Goal: Task Accomplishment & Management: Manage account settings

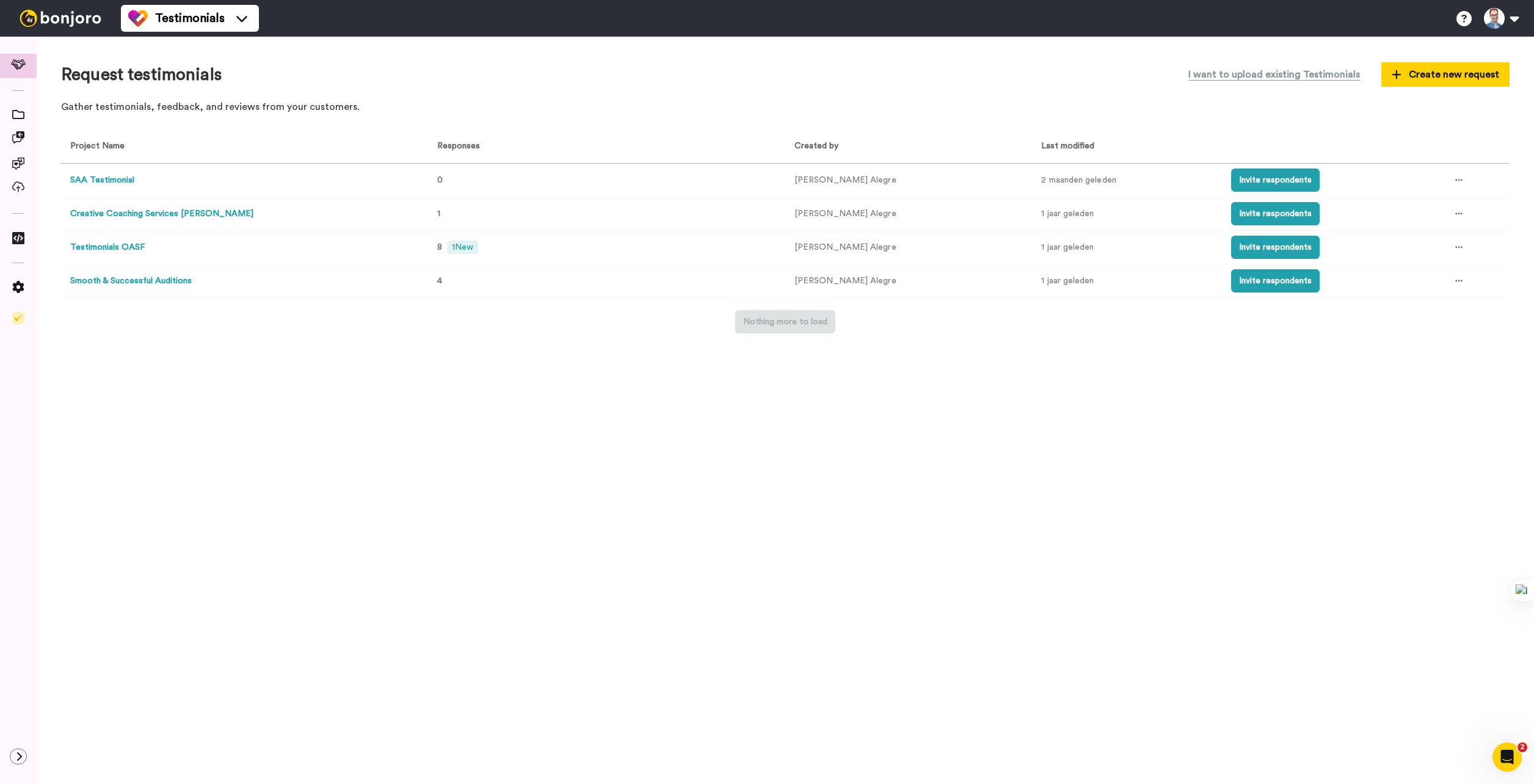
click at [116, 247] on button "Testimonials OASF" at bounding box center [107, 247] width 74 height 13
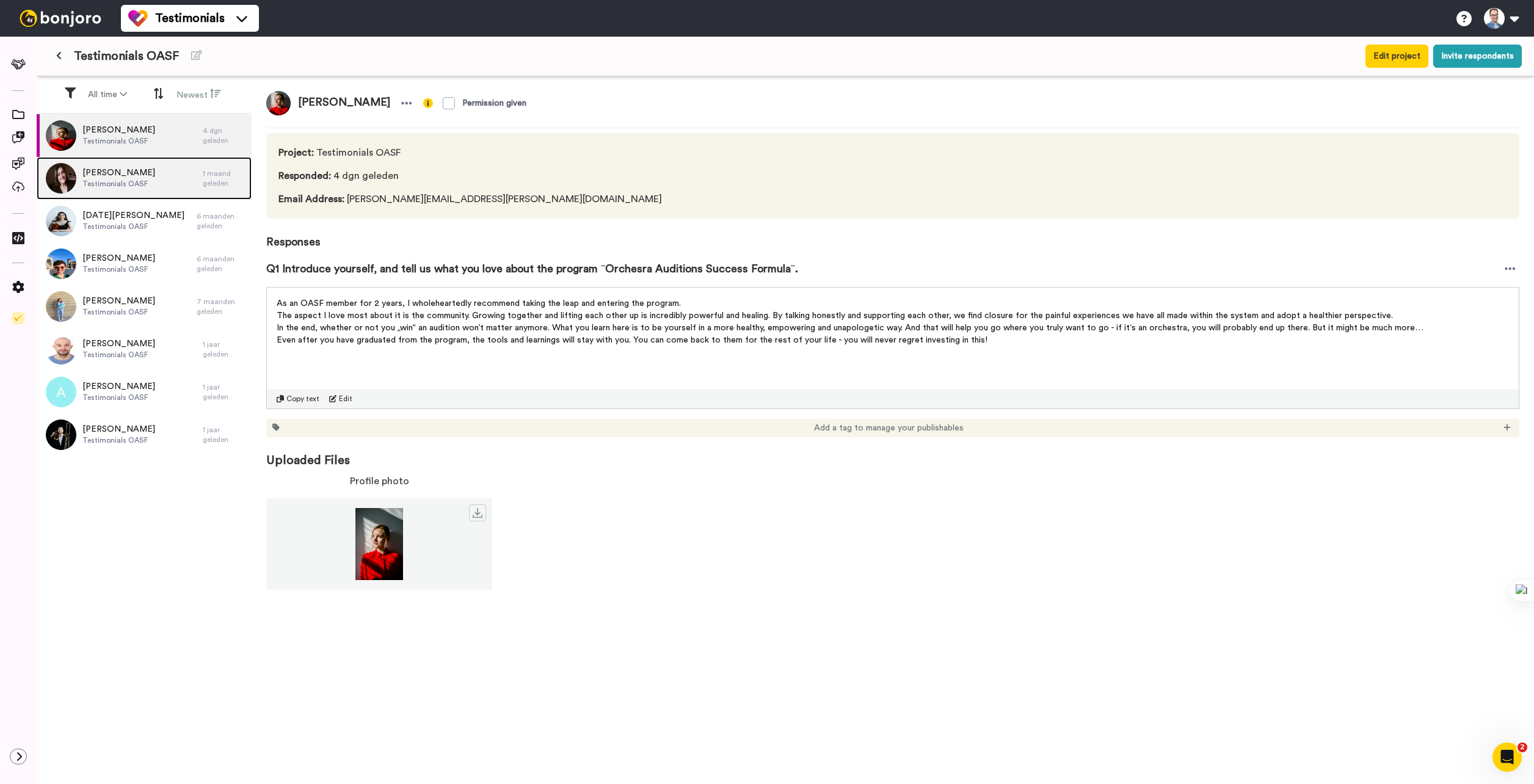
click at [128, 180] on span "Testimonials OASF" at bounding box center [118, 184] width 73 height 10
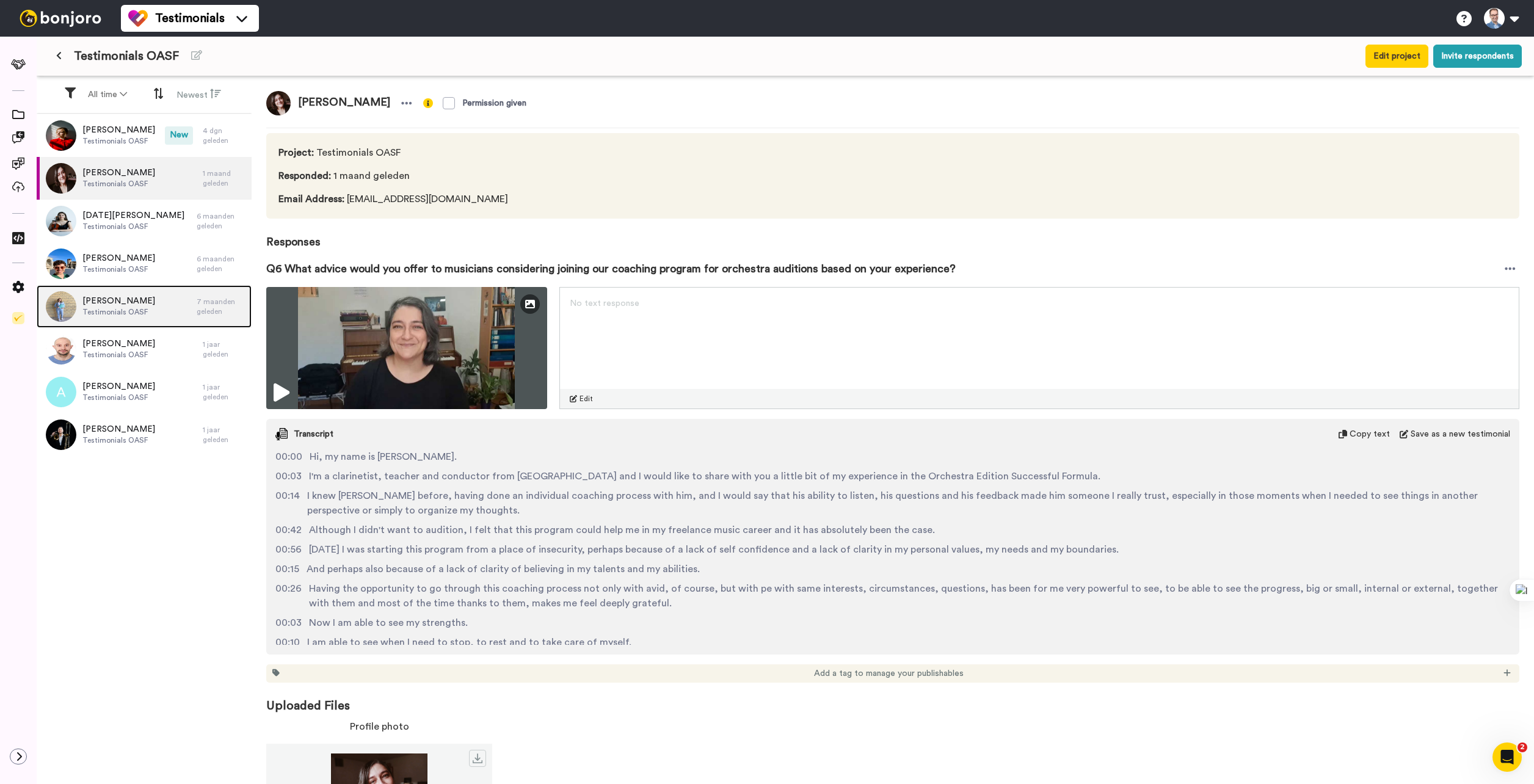
click at [132, 309] on span "Testimonials OASF" at bounding box center [118, 311] width 73 height 10
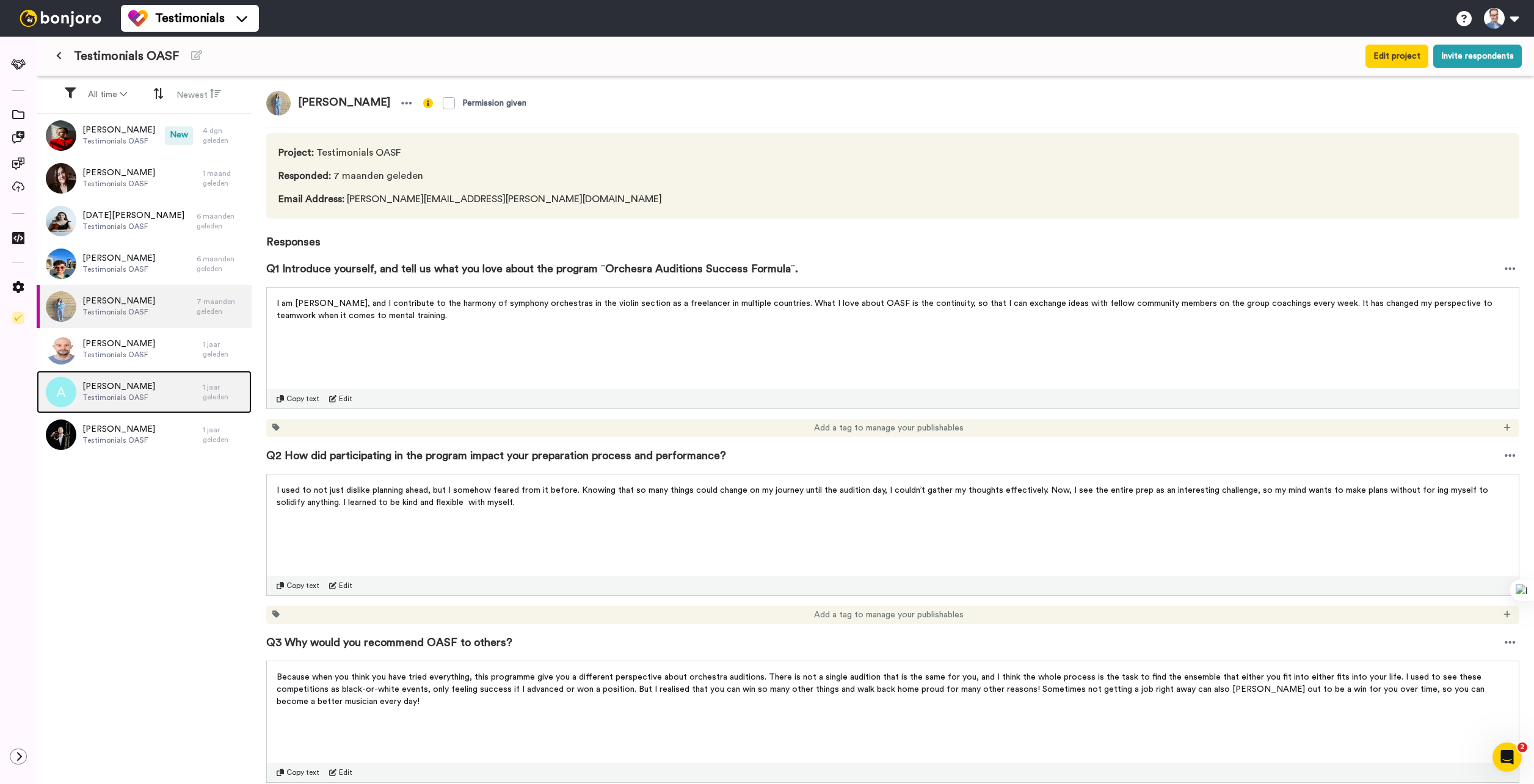
click at [132, 392] on span "Testimonials OASF" at bounding box center [118, 397] width 73 height 10
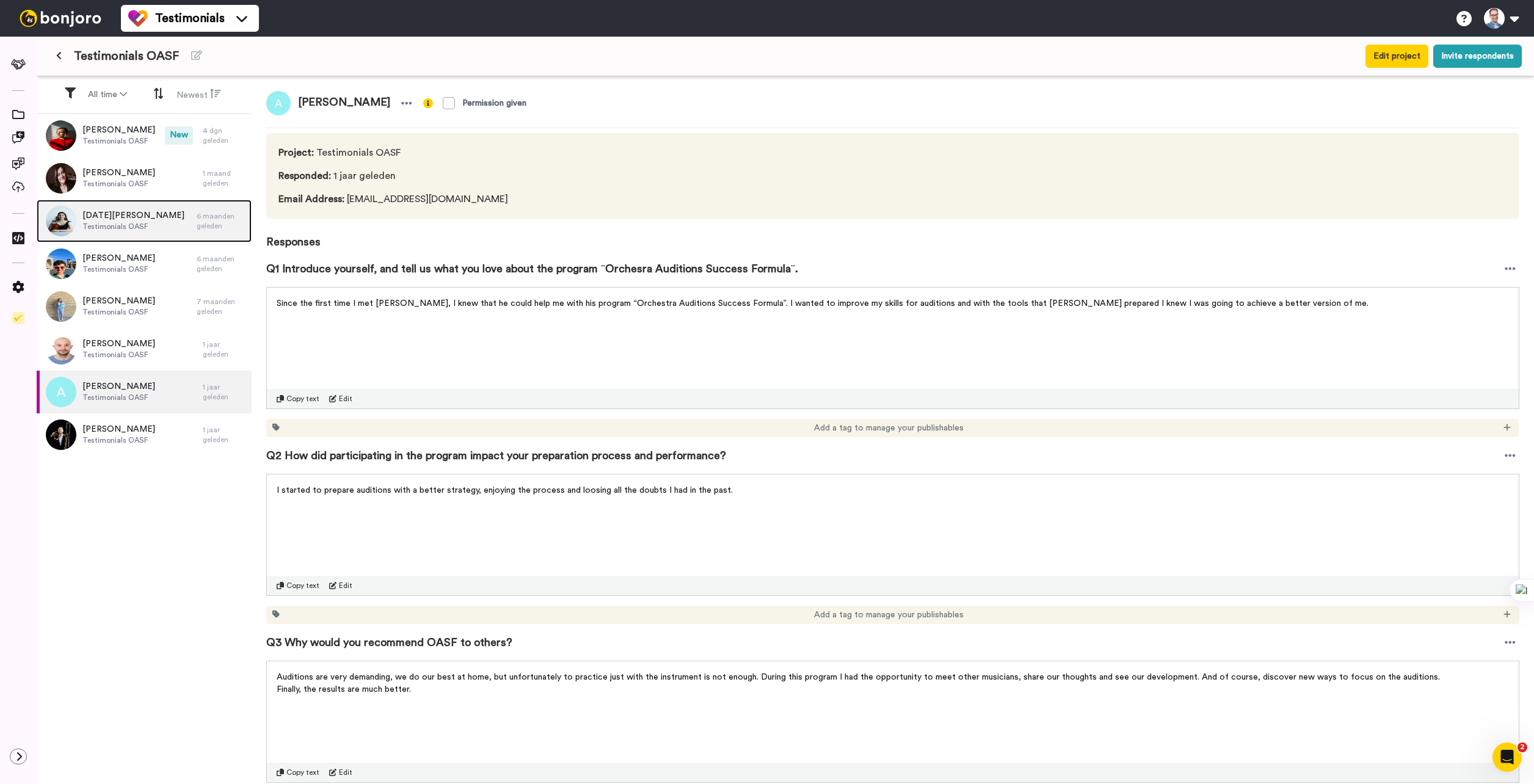
click at [112, 227] on span "Testimonials OASF" at bounding box center [133, 227] width 102 height 10
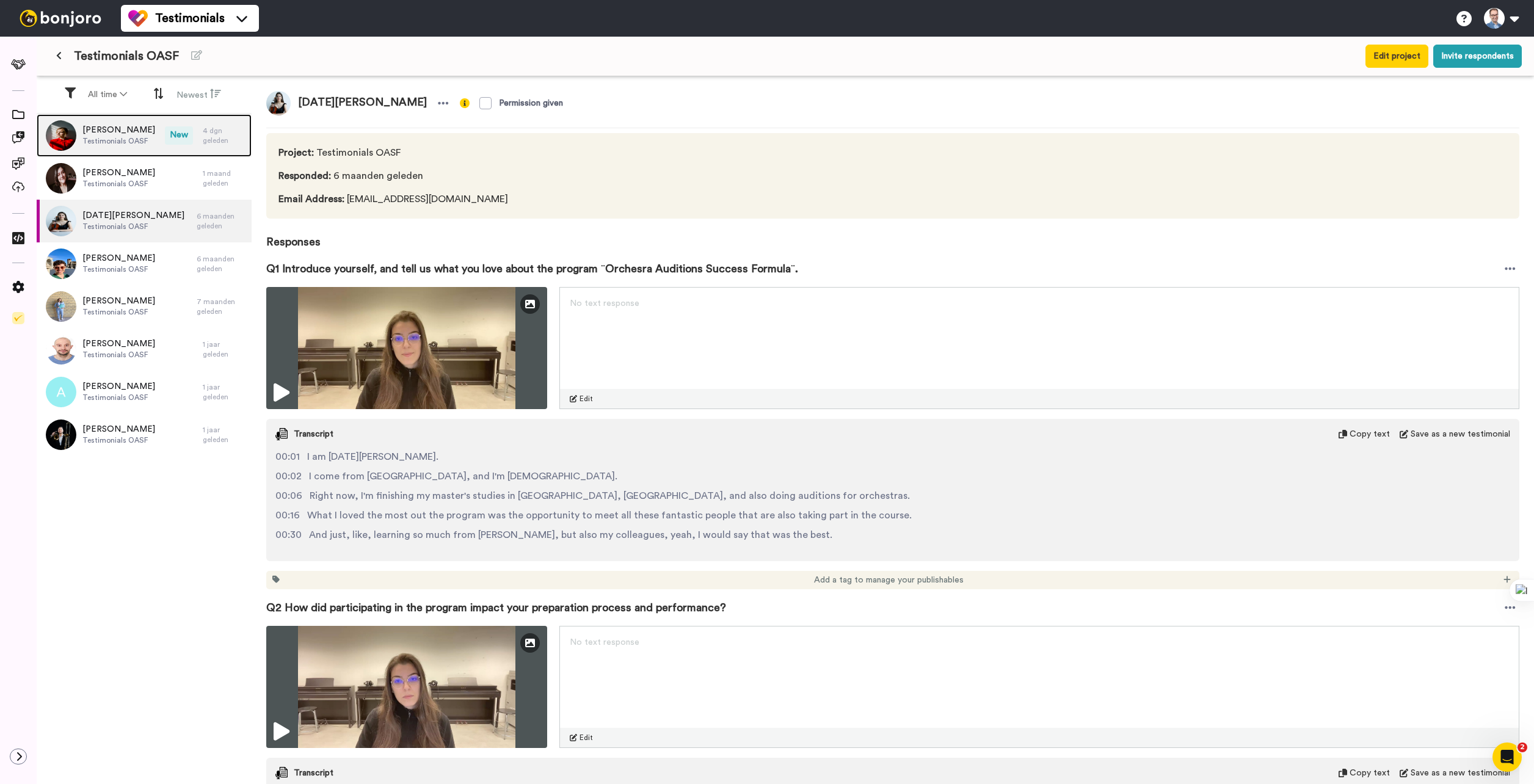
click at [117, 142] on span "Testimonials OASF" at bounding box center [118, 141] width 73 height 10
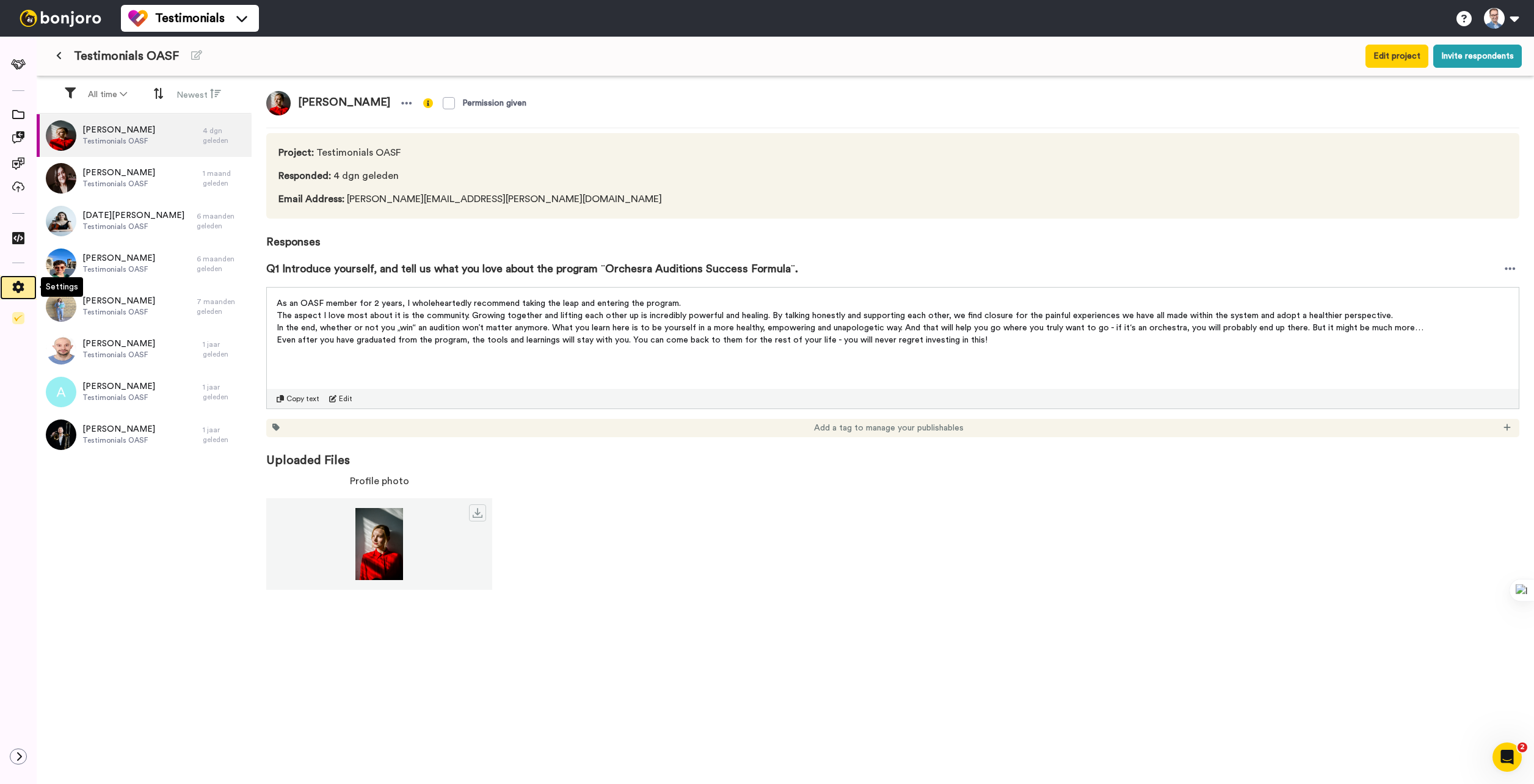
click at [21, 287] on icon at bounding box center [18, 287] width 11 height 12
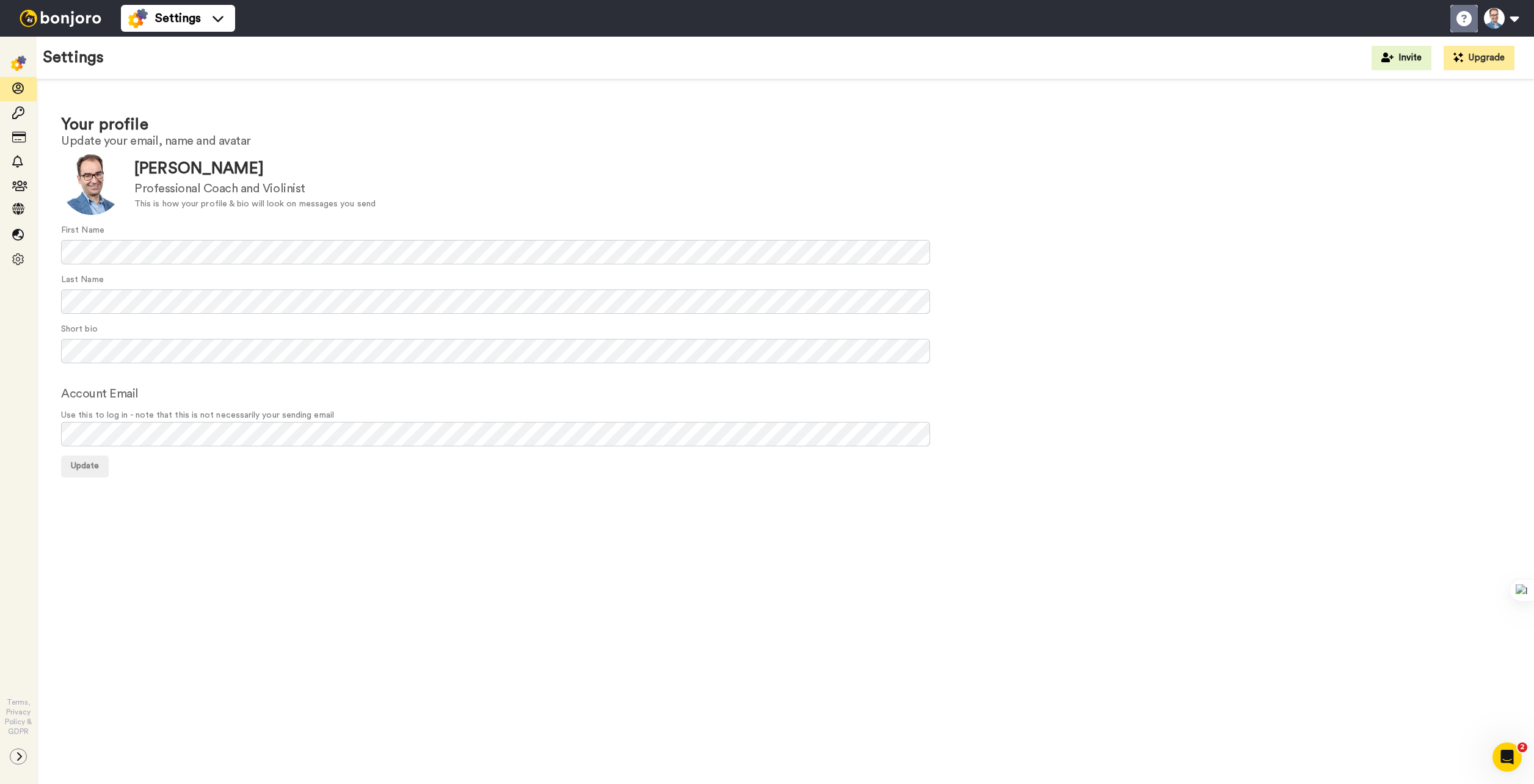
click at [1462, 19] on icon at bounding box center [1464, 18] width 15 height 15
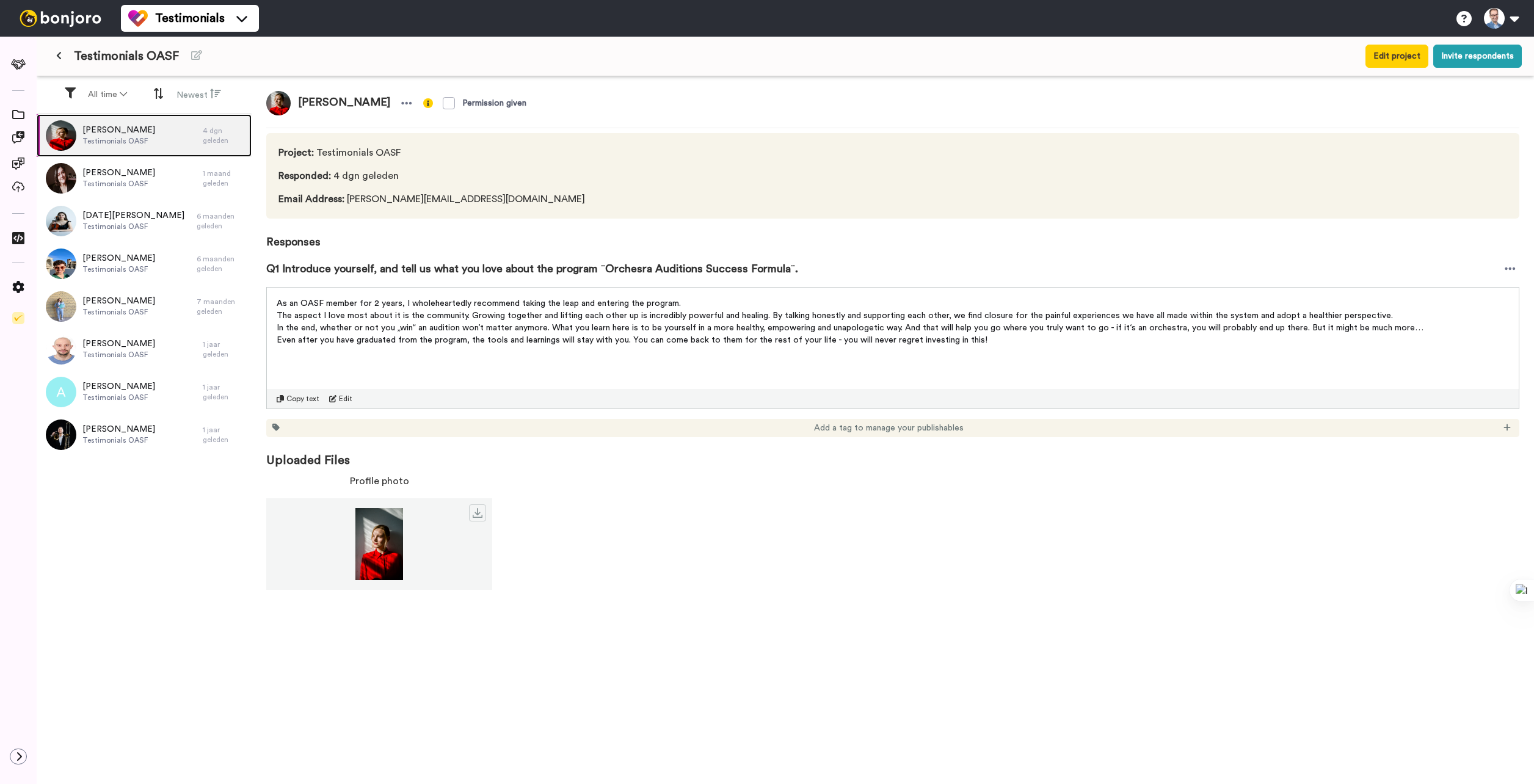
drag, startPoint x: 0, startPoint y: 0, endPoint x: 109, endPoint y: 132, distance: 171.2
click at [109, 132] on span "[PERSON_NAME]" at bounding box center [118, 130] width 73 height 12
click at [1511, 265] on icon at bounding box center [1510, 269] width 11 height 12
